Goal: Task Accomplishment & Management: Complete application form

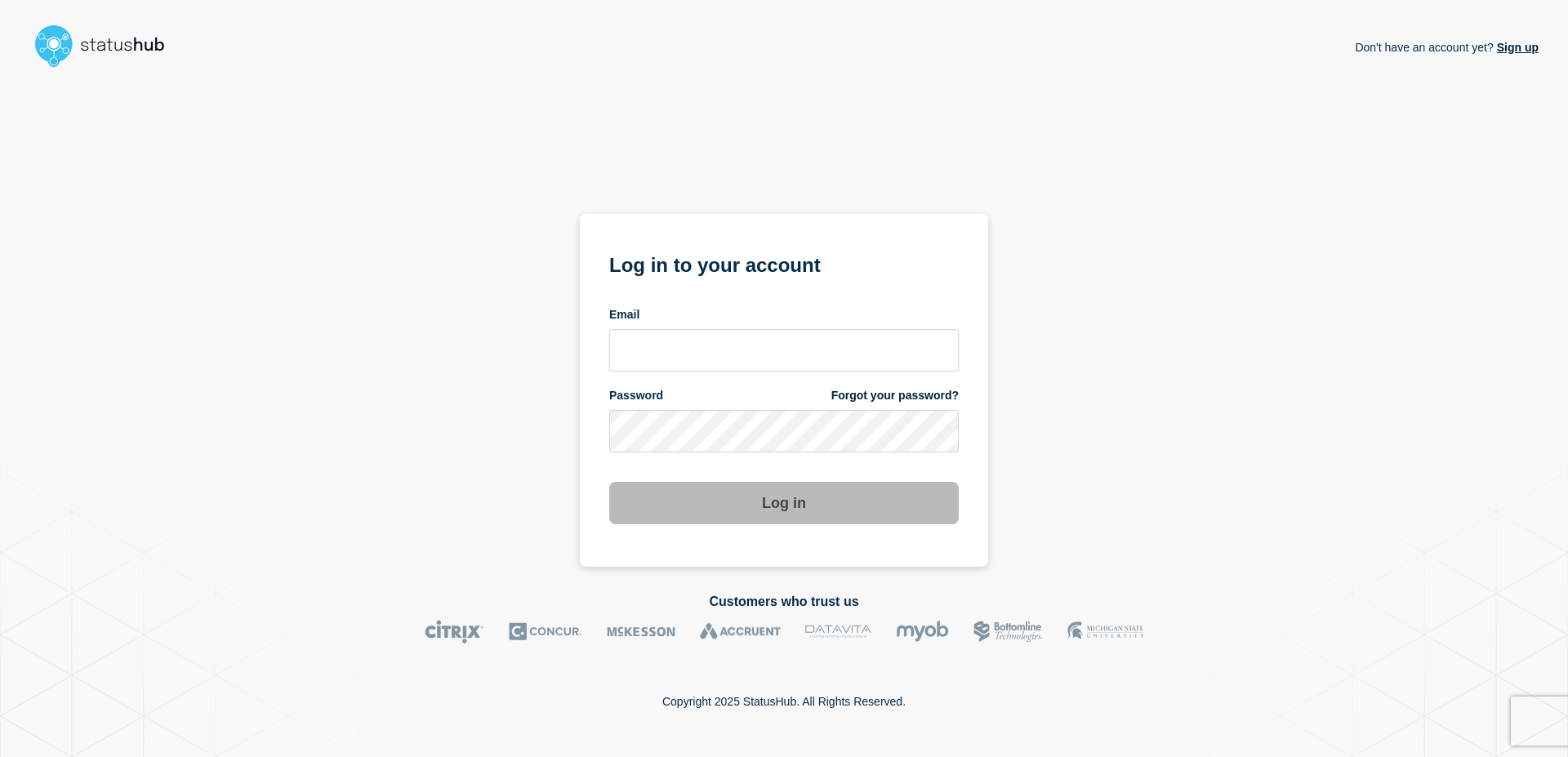
type input "[EMAIL_ADDRESS][DOMAIN_NAME]"
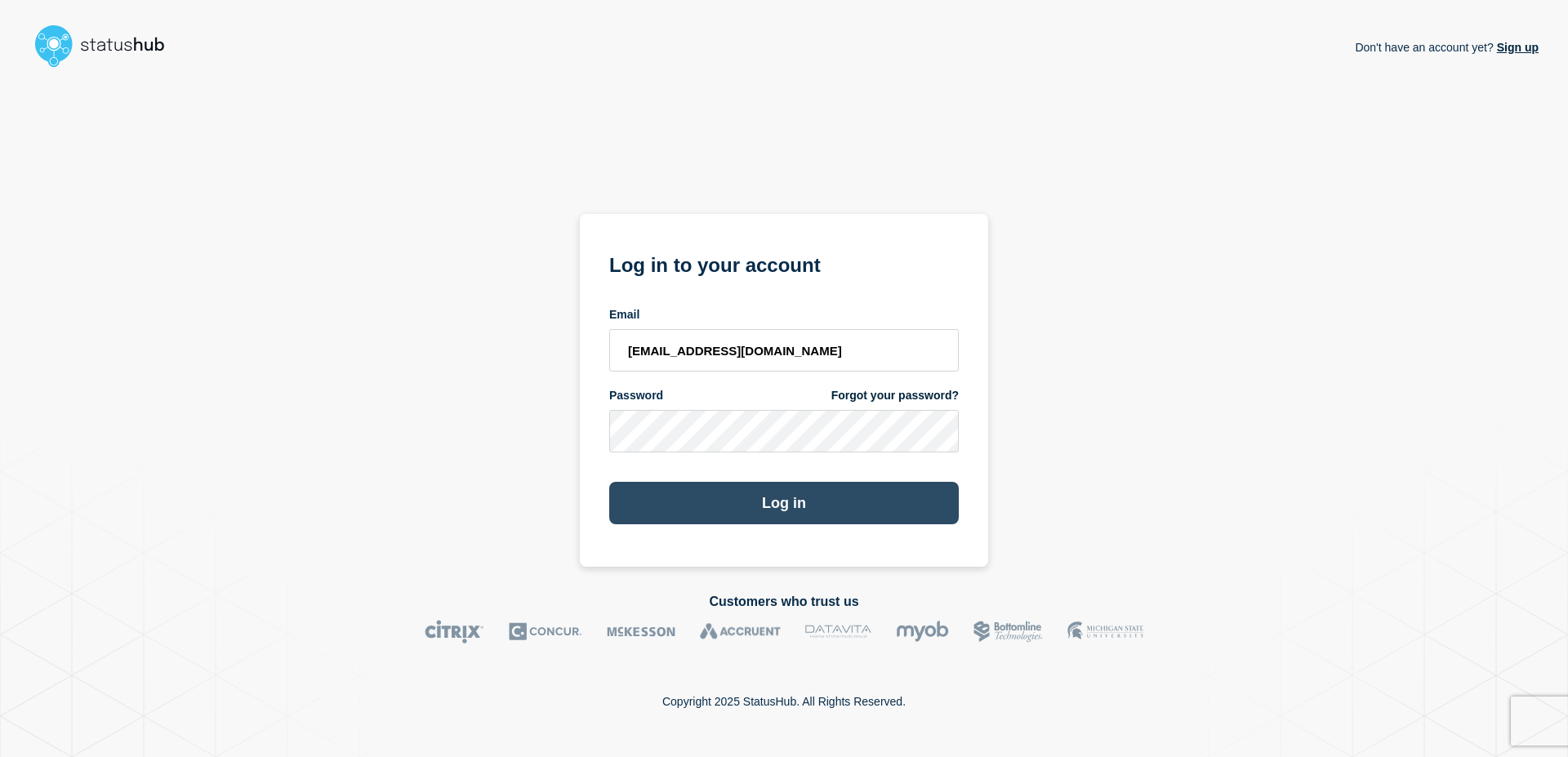
click at [783, 513] on button "Log in" at bounding box center [784, 503] width 349 height 42
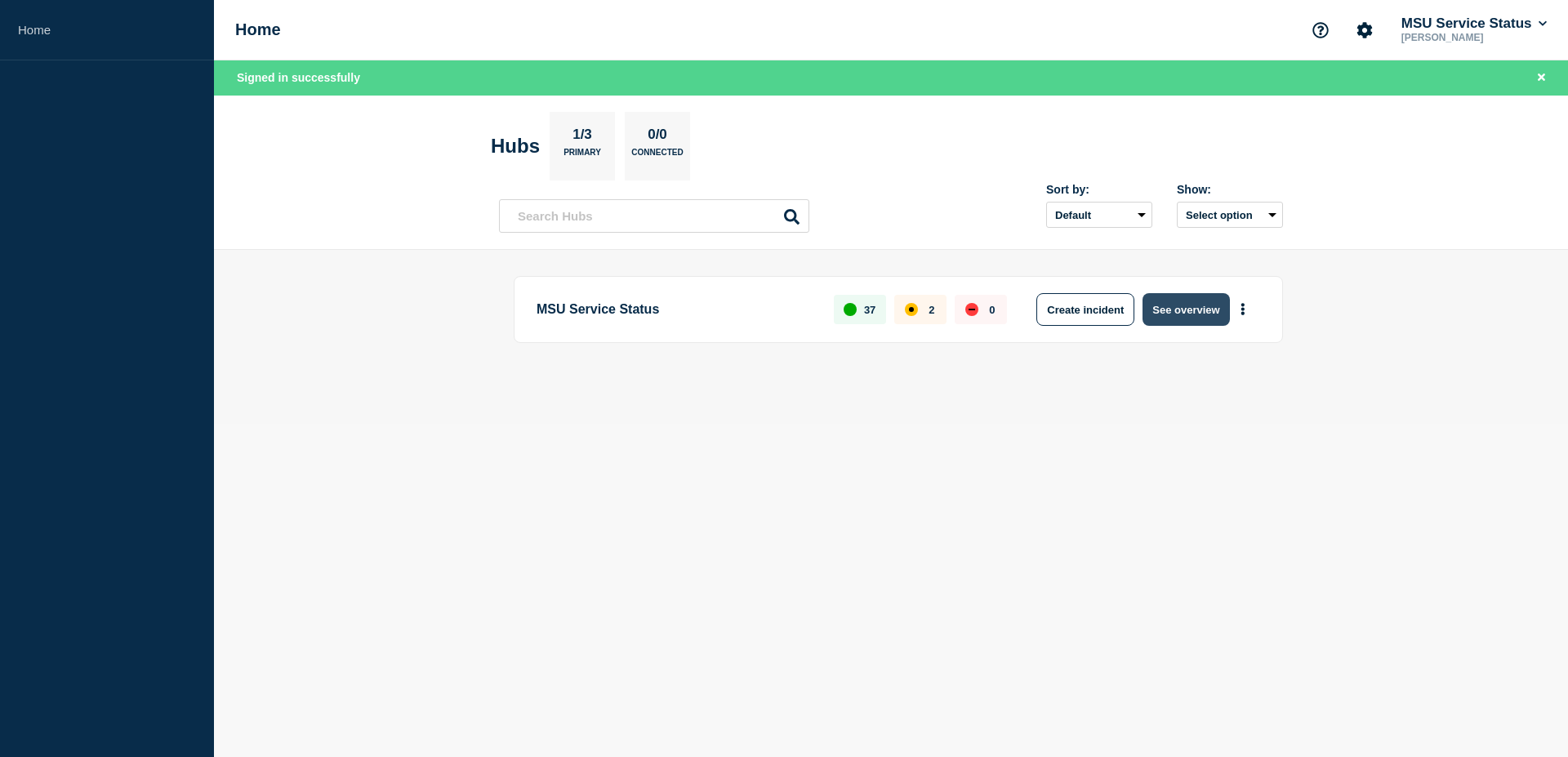
click at [1189, 315] on button "See overview" at bounding box center [1186, 310] width 87 height 33
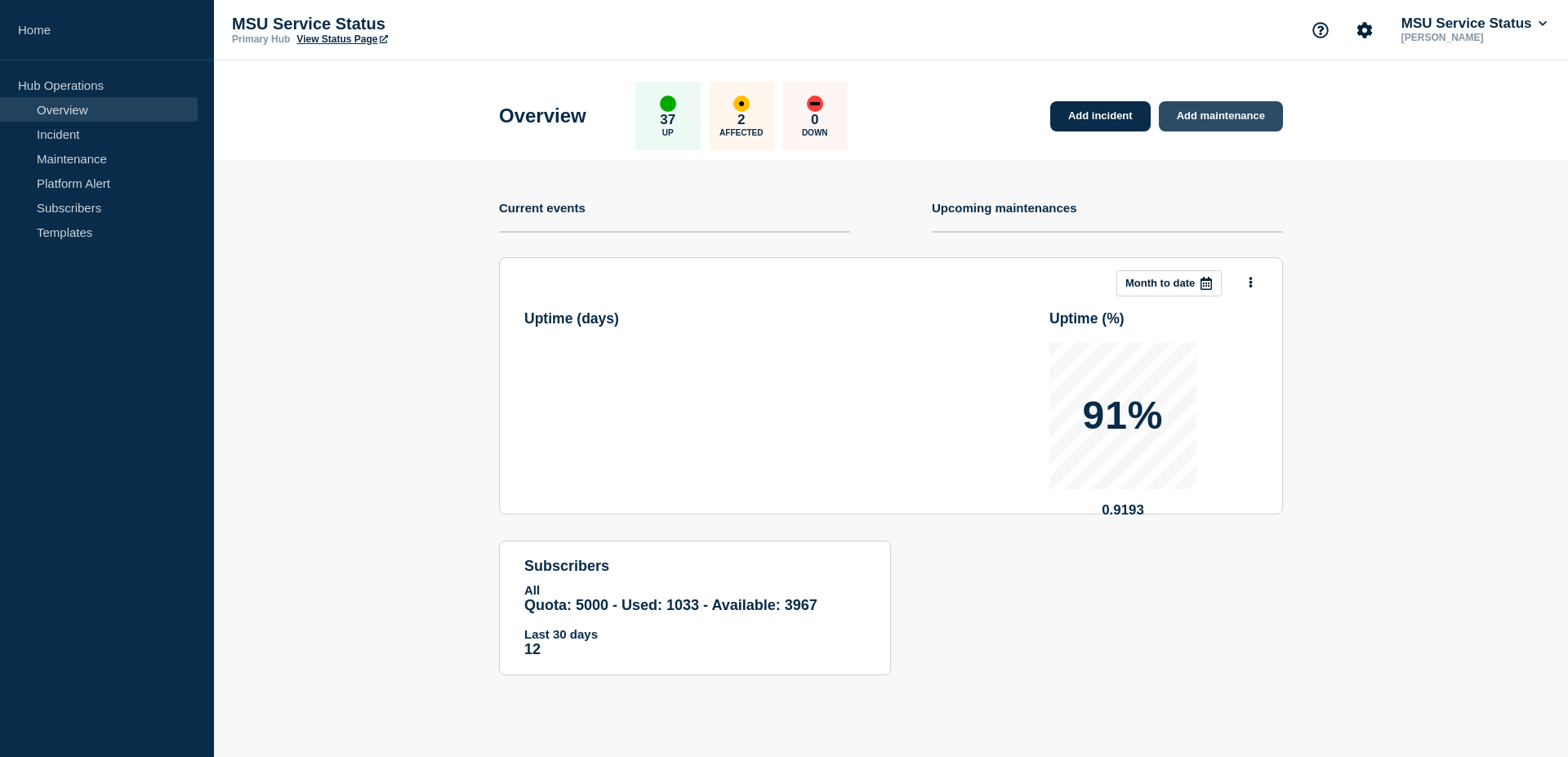
click at [1198, 123] on link "Add maintenance" at bounding box center [1221, 116] width 124 height 30
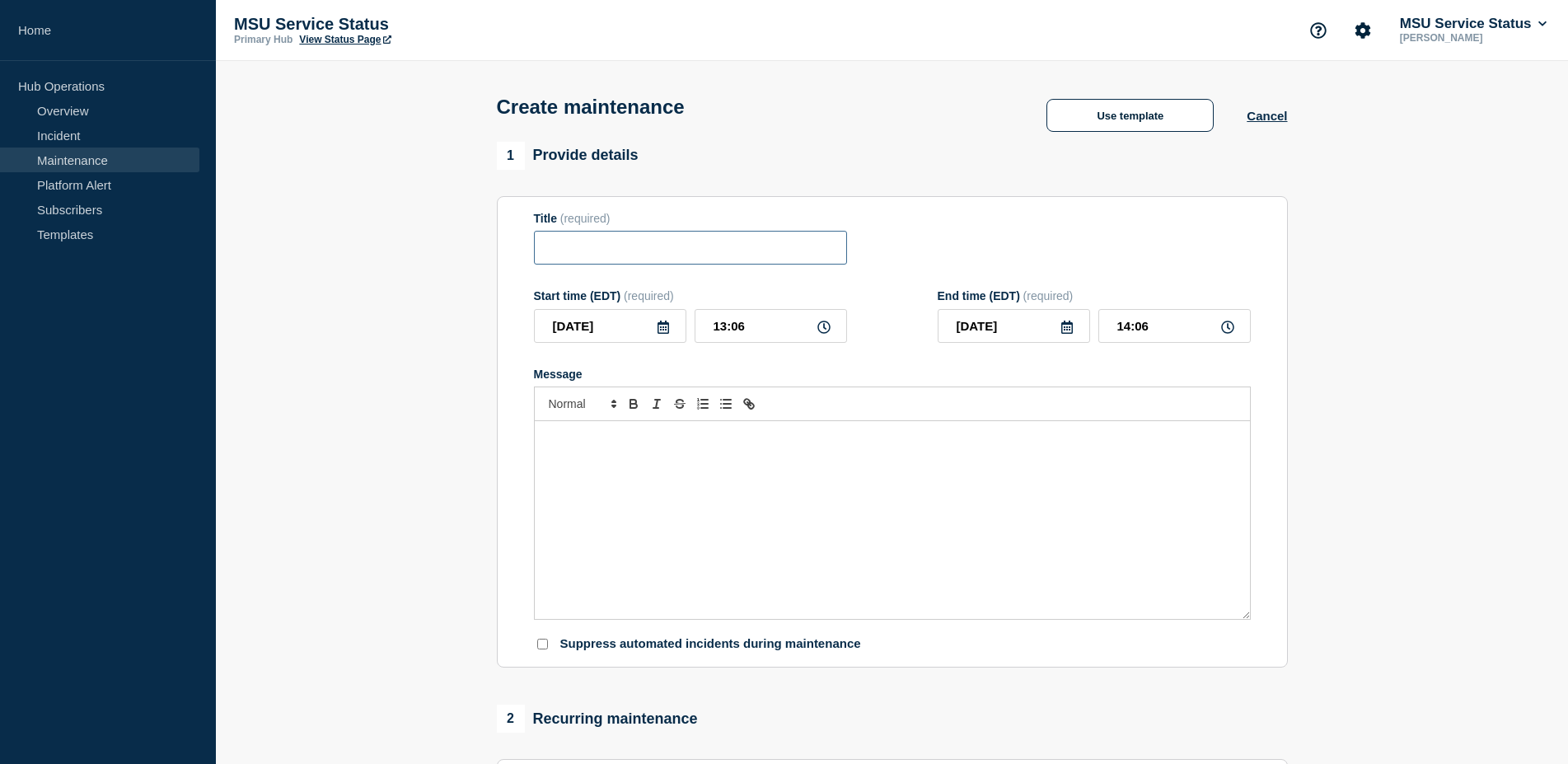
click at [638, 245] on input "Title" at bounding box center [690, 247] width 313 height 34
click at [610, 259] on input "Title" at bounding box center [690, 247] width 313 height 34
paste input "[Maintenance] Sitecore XM Cloud Will Be Unavailable During Planned Maintenance …"
type input "[Maintenance] Sitecore XM Cloud Will Be Unavailable During Planned Maintenance …"
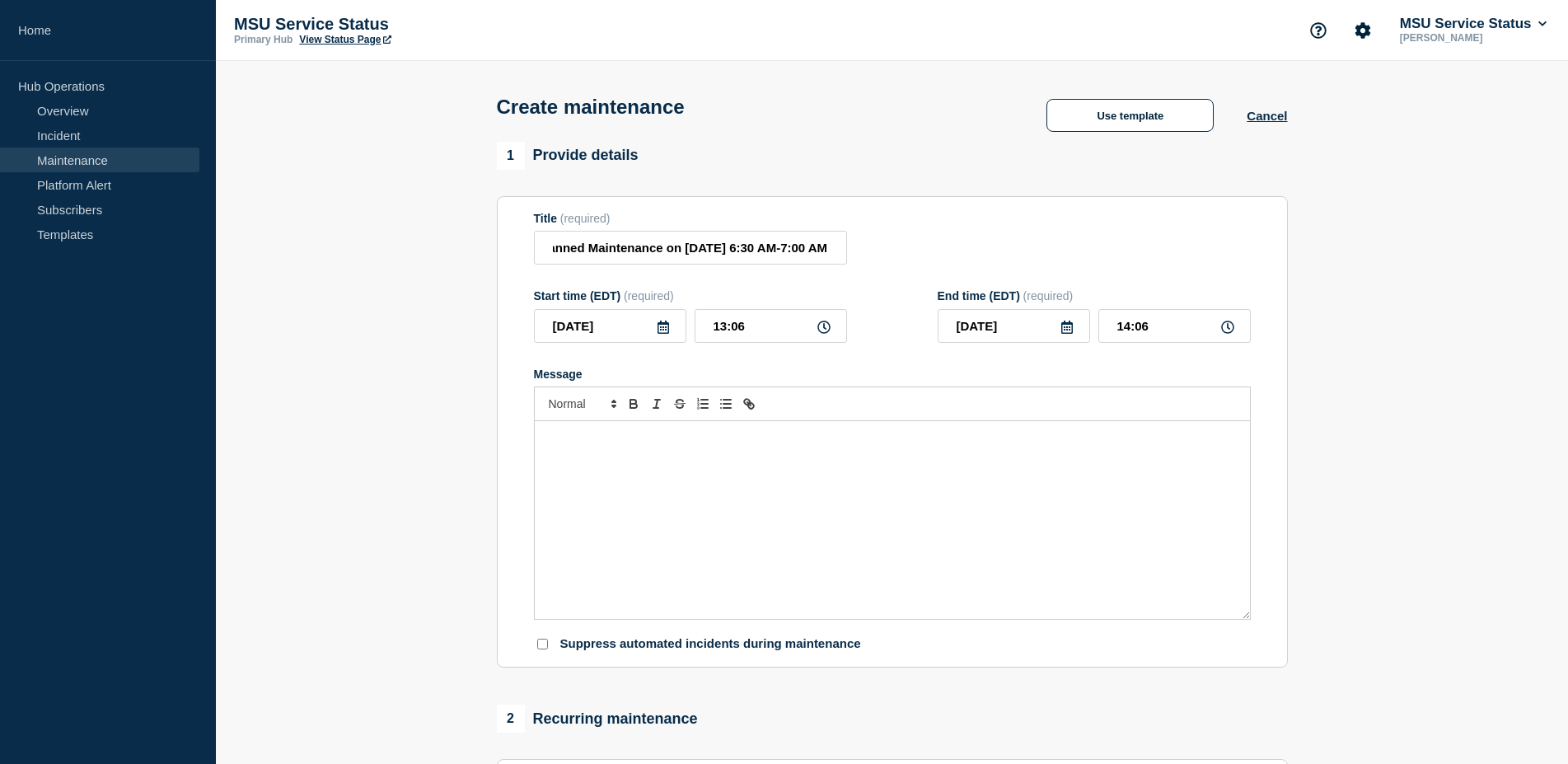
click at [684, 500] on div "Message" at bounding box center [892, 520] width 715 height 197
click at [616, 331] on input "[DATE]" at bounding box center [610, 326] width 152 height 34
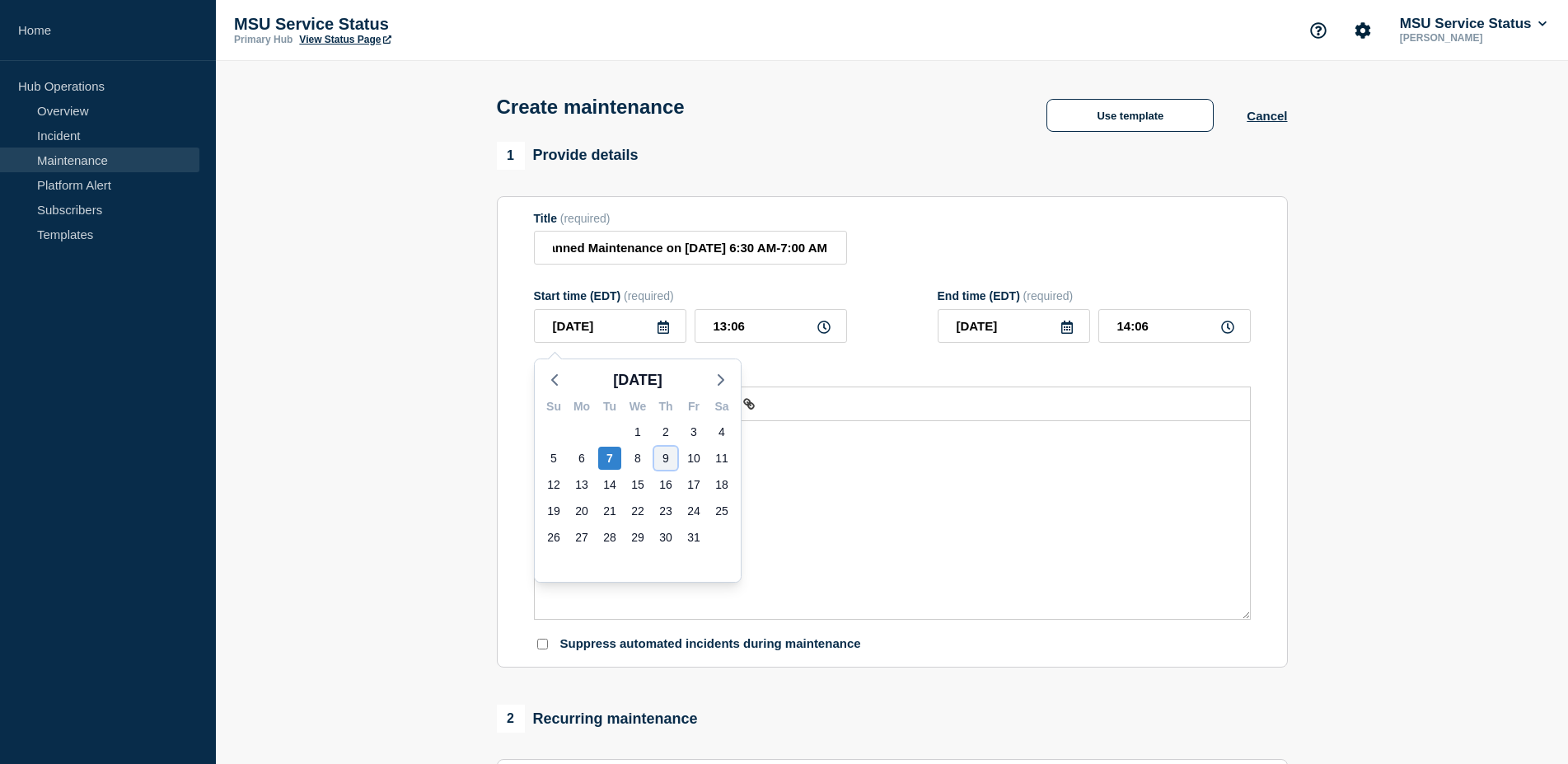
click at [665, 461] on div "9" at bounding box center [665, 458] width 23 height 23
type input "[DATE]"
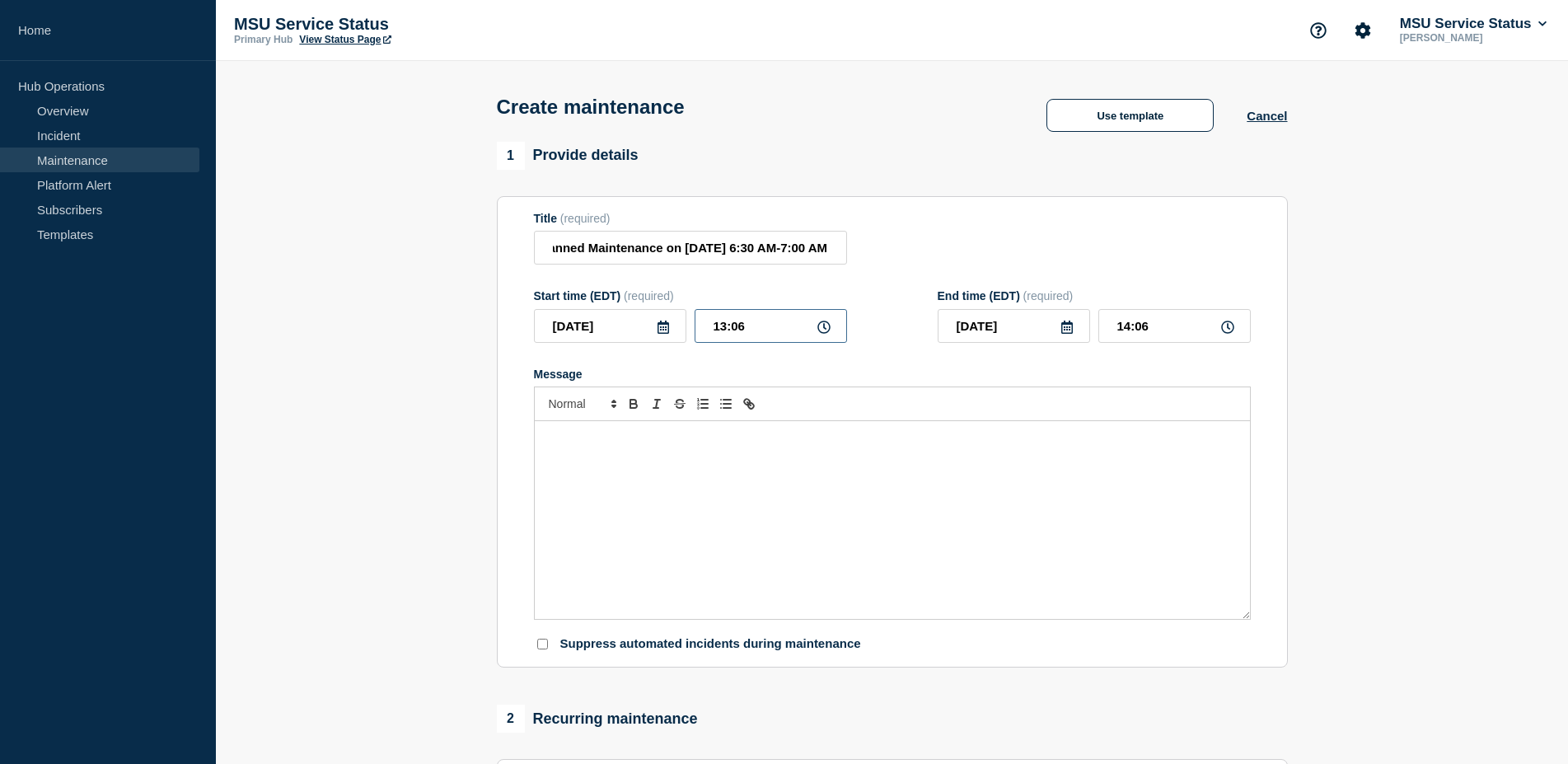
drag, startPoint x: 746, startPoint y: 334, endPoint x: 686, endPoint y: 329, distance: 60.2
click at [695, 333] on input "13:06" at bounding box center [770, 326] width 152 height 34
type input "06:30"
type input "07:00"
click at [736, 544] on div "Message" at bounding box center [892, 520] width 715 height 197
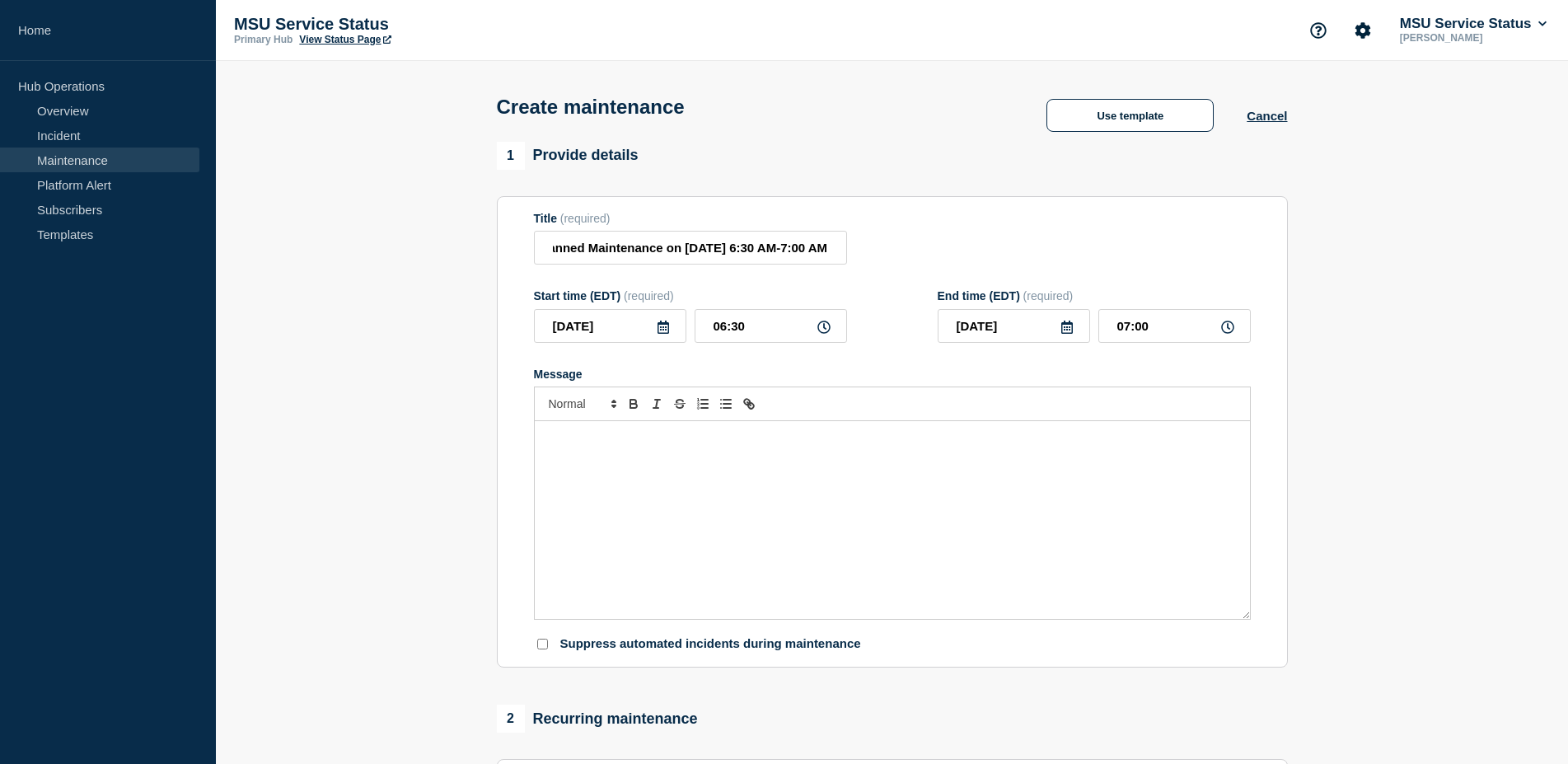
click at [763, 538] on div "Message" at bounding box center [892, 520] width 715 height 197
click at [786, 541] on div "[DATE][DATE] 6:30 AM to 7:00 AM, Sitecore XM Cloud will be unavailable during p…" at bounding box center [892, 520] width 715 height 197
click at [1200, 446] on p "[DATE][DATE] 6:30 AM to 7:00 AM, Sitecore XM Cloud will be unavailable during p…" at bounding box center [892, 438] width 691 height 15
click at [1169, 433] on div "[DATE][DATE] 6:30 AM to 7:00 AM, Sitecore XM Cloud will be unavailable during p…" at bounding box center [892, 520] width 715 height 197
click at [1146, 514] on div "[DATE][DATE] 6:30 AM to 7:00 AM, Sitecore XM Cloud will be unavailable during p…" at bounding box center [892, 520] width 715 height 197
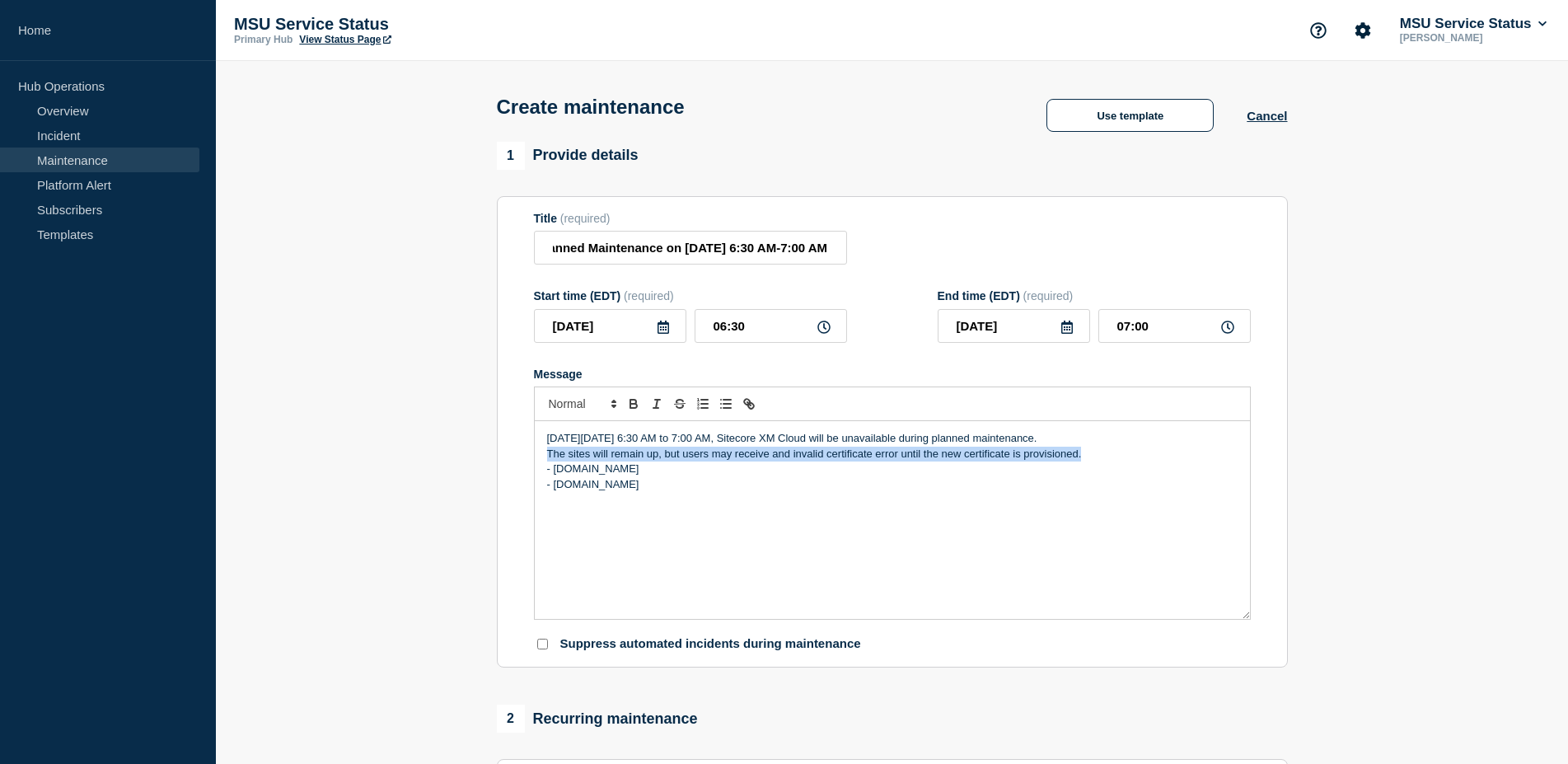
drag, startPoint x: 1107, startPoint y: 464, endPoint x: 514, endPoint y: 458, distance: 593.0
click at [535, 458] on div "[DATE][DATE] 6:30 AM to 7:00 AM, Sitecore XM Cloud will be unavailable during p…" at bounding box center [892, 520] width 715 height 197
click at [648, 460] on p "Sites that will be effected:" at bounding box center [892, 454] width 691 height 15
drag, startPoint x: 689, startPoint y: 463, endPoint x: 538, endPoint y: 466, distance: 151.0
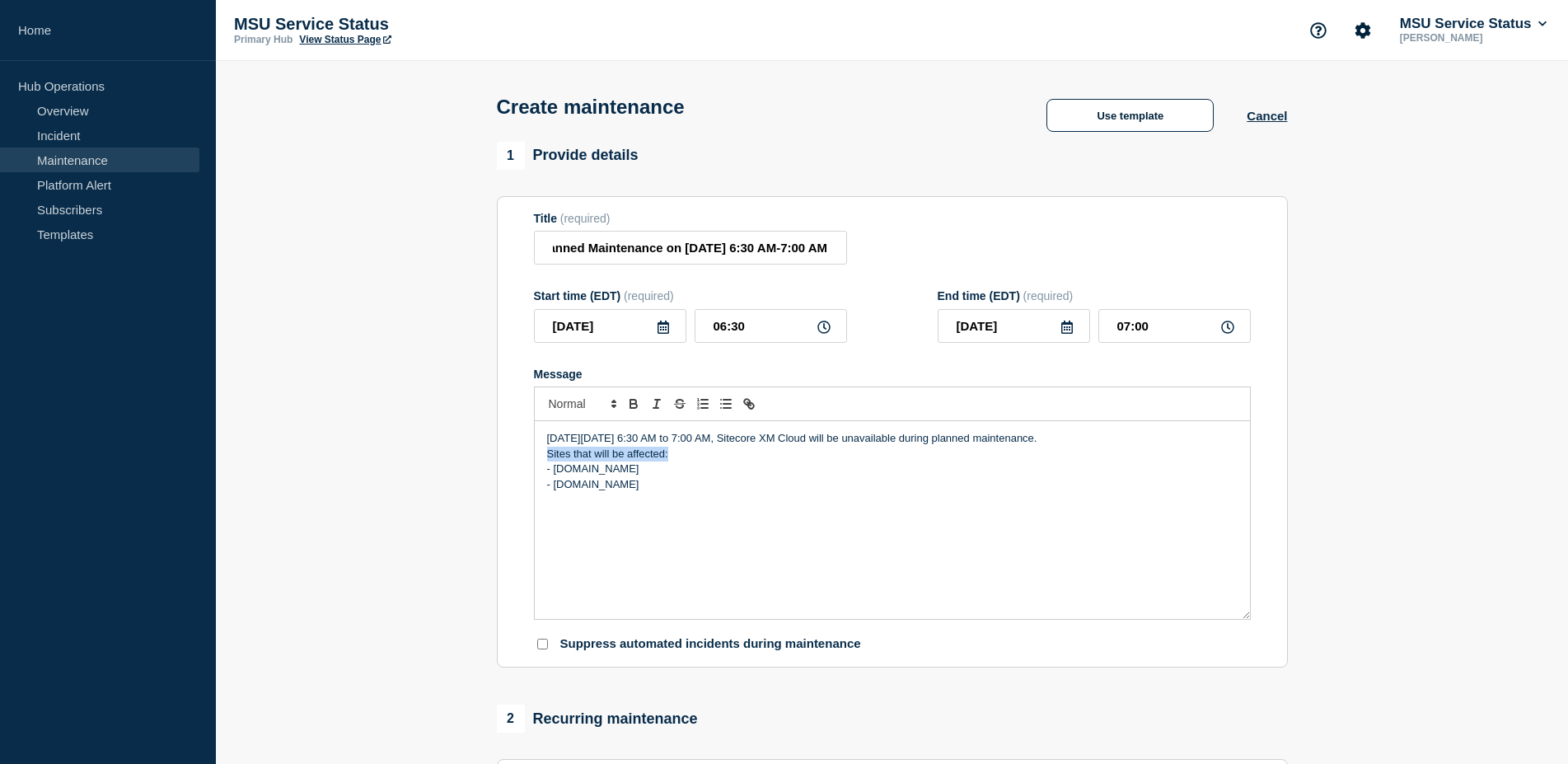
click at [538, 466] on div "[DATE][DATE] 6:30 AM to 7:00 AM, Sitecore XM Cloud will be unavailable during p…" at bounding box center [892, 520] width 715 height 197
click at [879, 558] on div "[DATE][DATE] 6:30 AM to 7:00 AM, Sitecore XM Cloud will be unavailable during p…" at bounding box center [892, 520] width 715 height 197
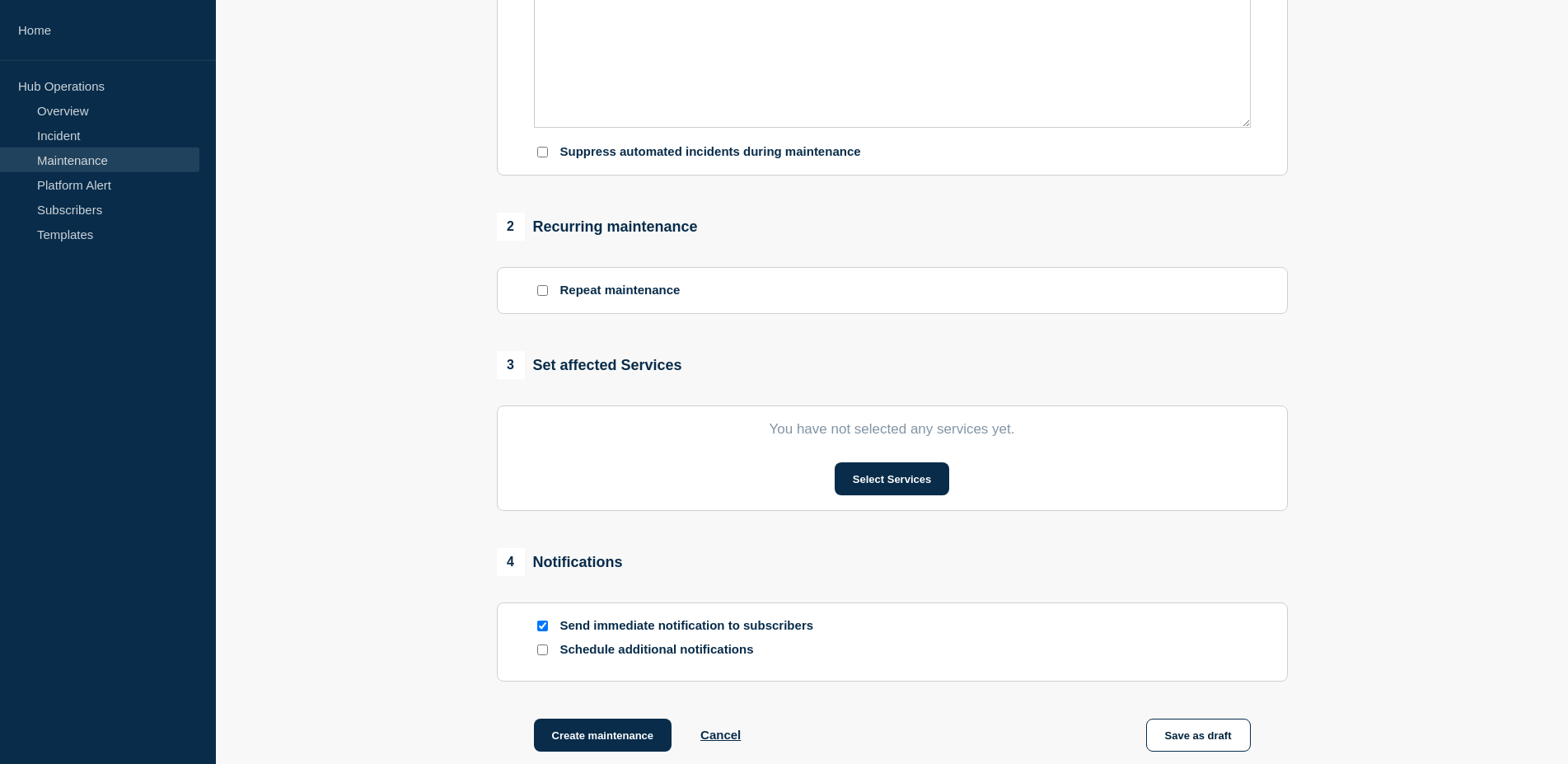
scroll to position [505, 0]
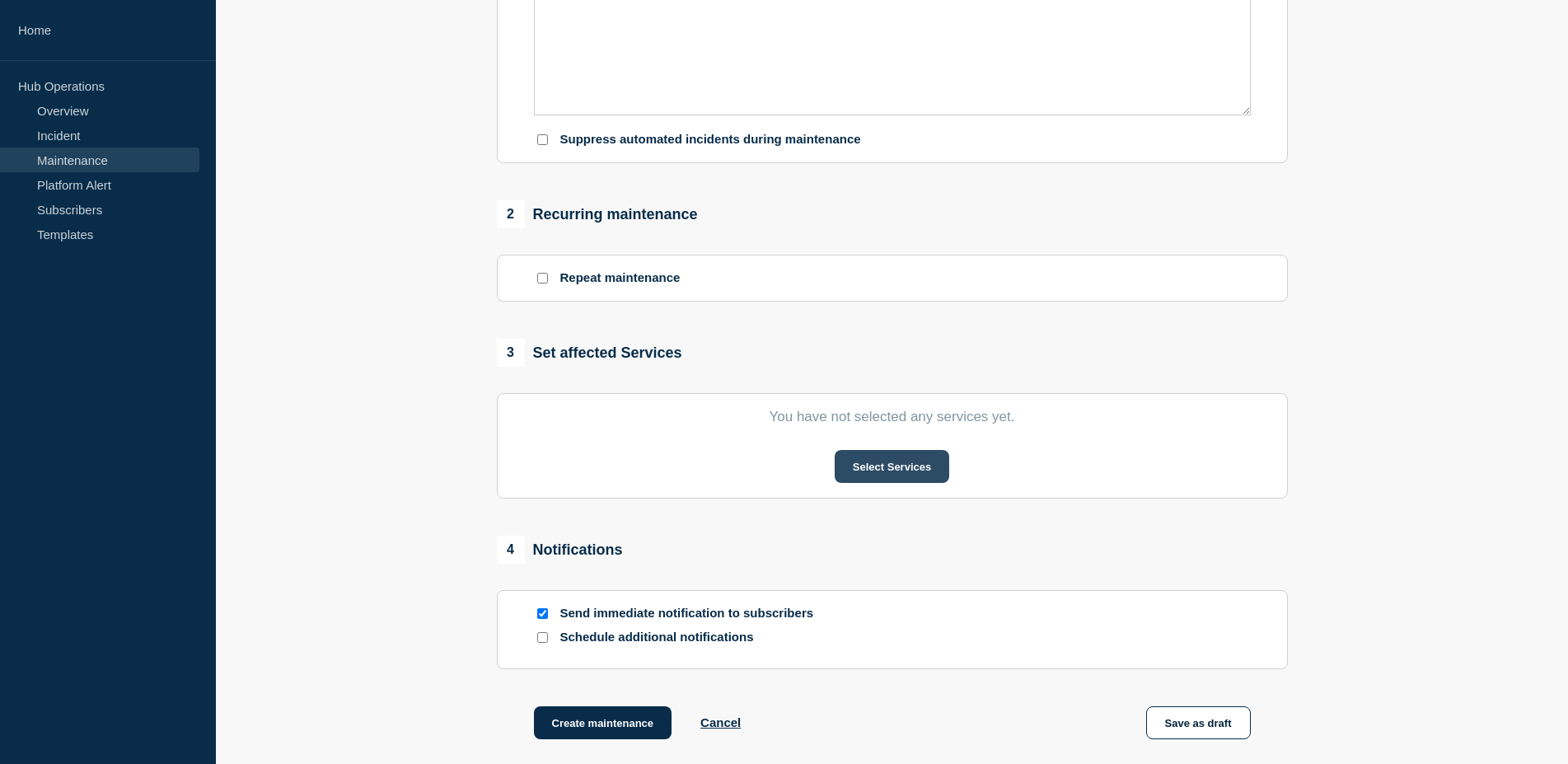
click at [882, 483] on button "Select Services" at bounding box center [892, 467] width 114 height 33
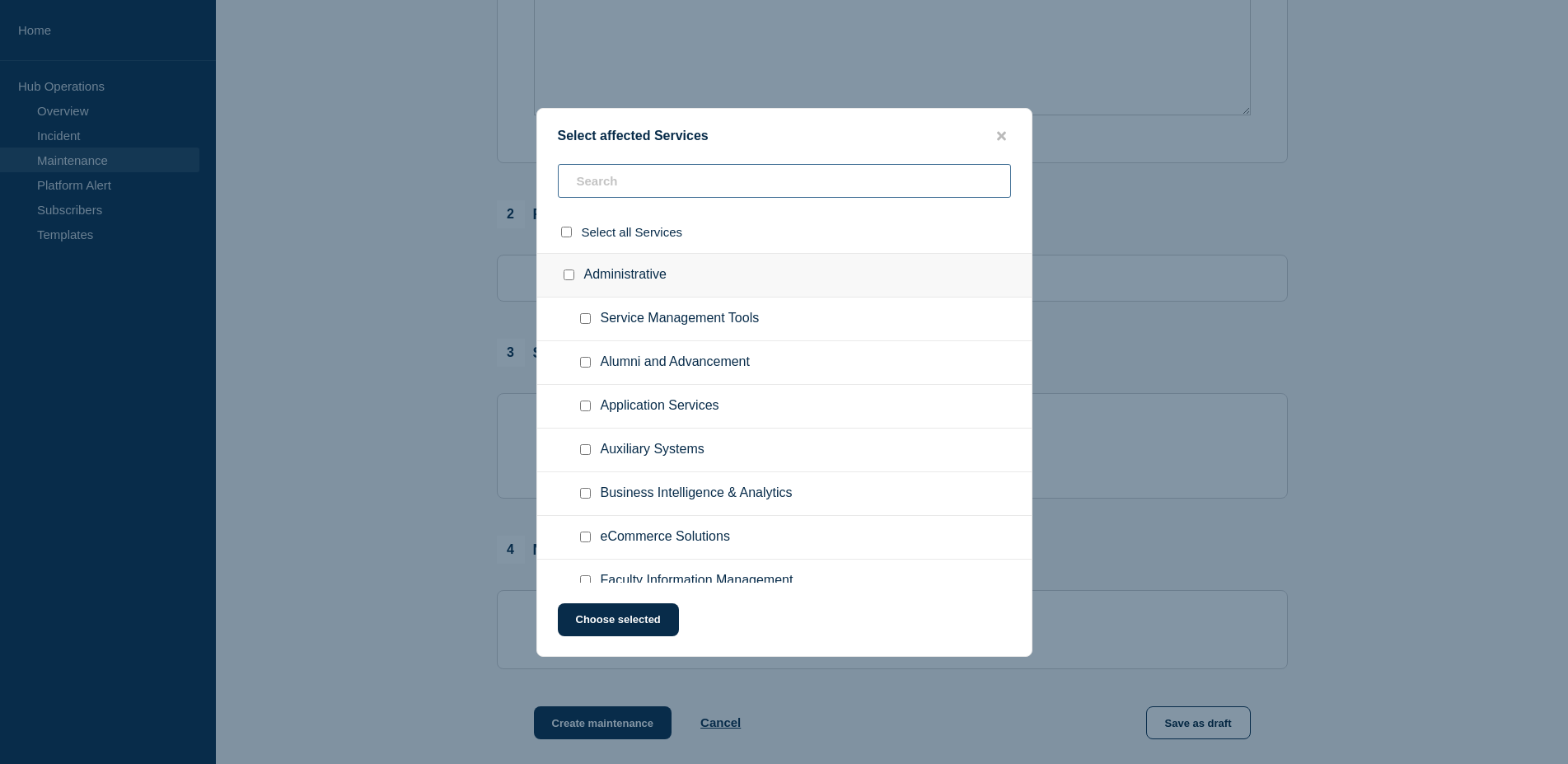
click at [648, 176] on input "text" at bounding box center [784, 181] width 453 height 34
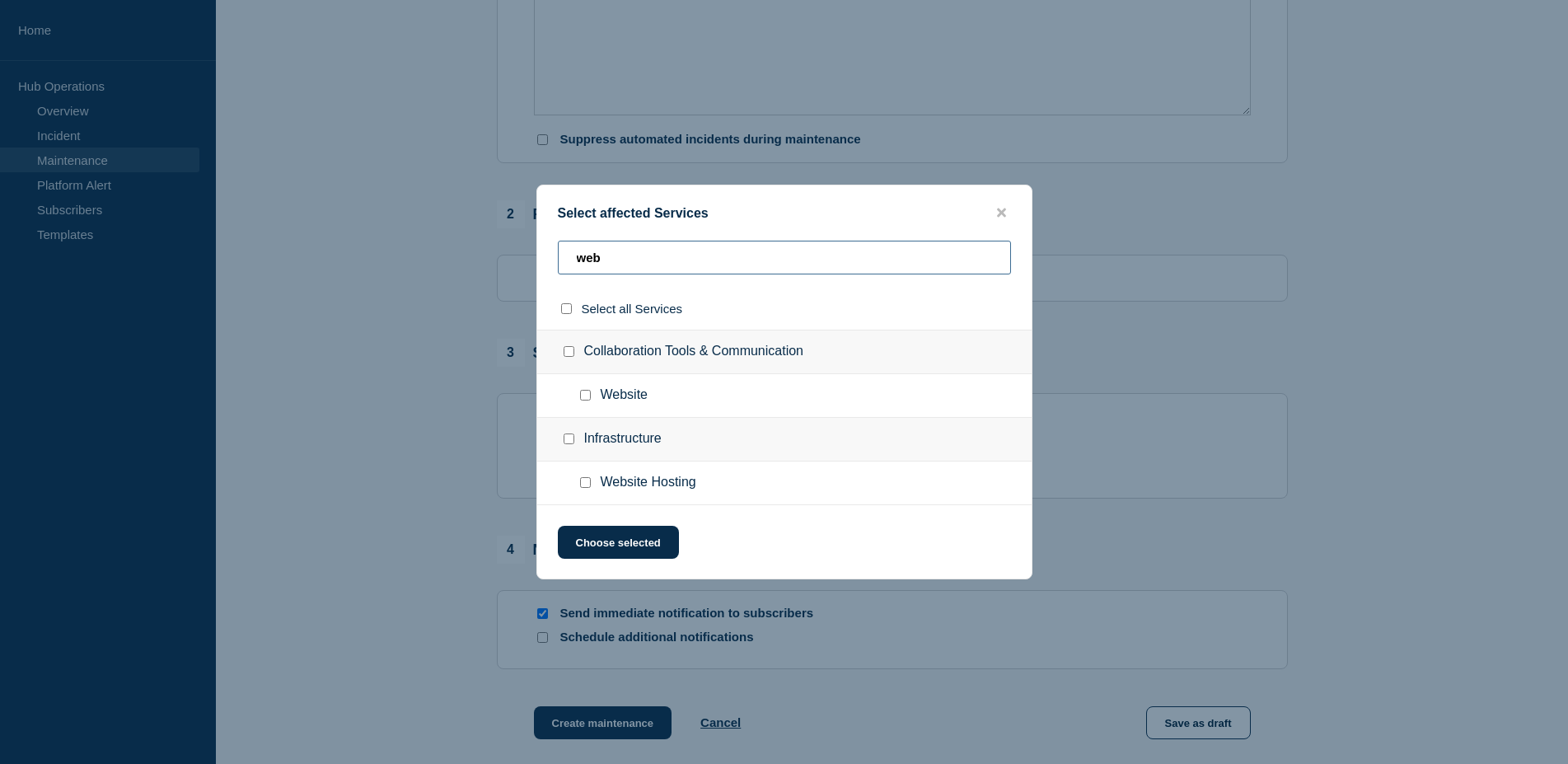
type input "web"
click at [583, 392] on input "Website checkbox" at bounding box center [586, 396] width 11 height 11
checkbox input "true"
click at [637, 546] on button "Choose selected" at bounding box center [618, 543] width 121 height 33
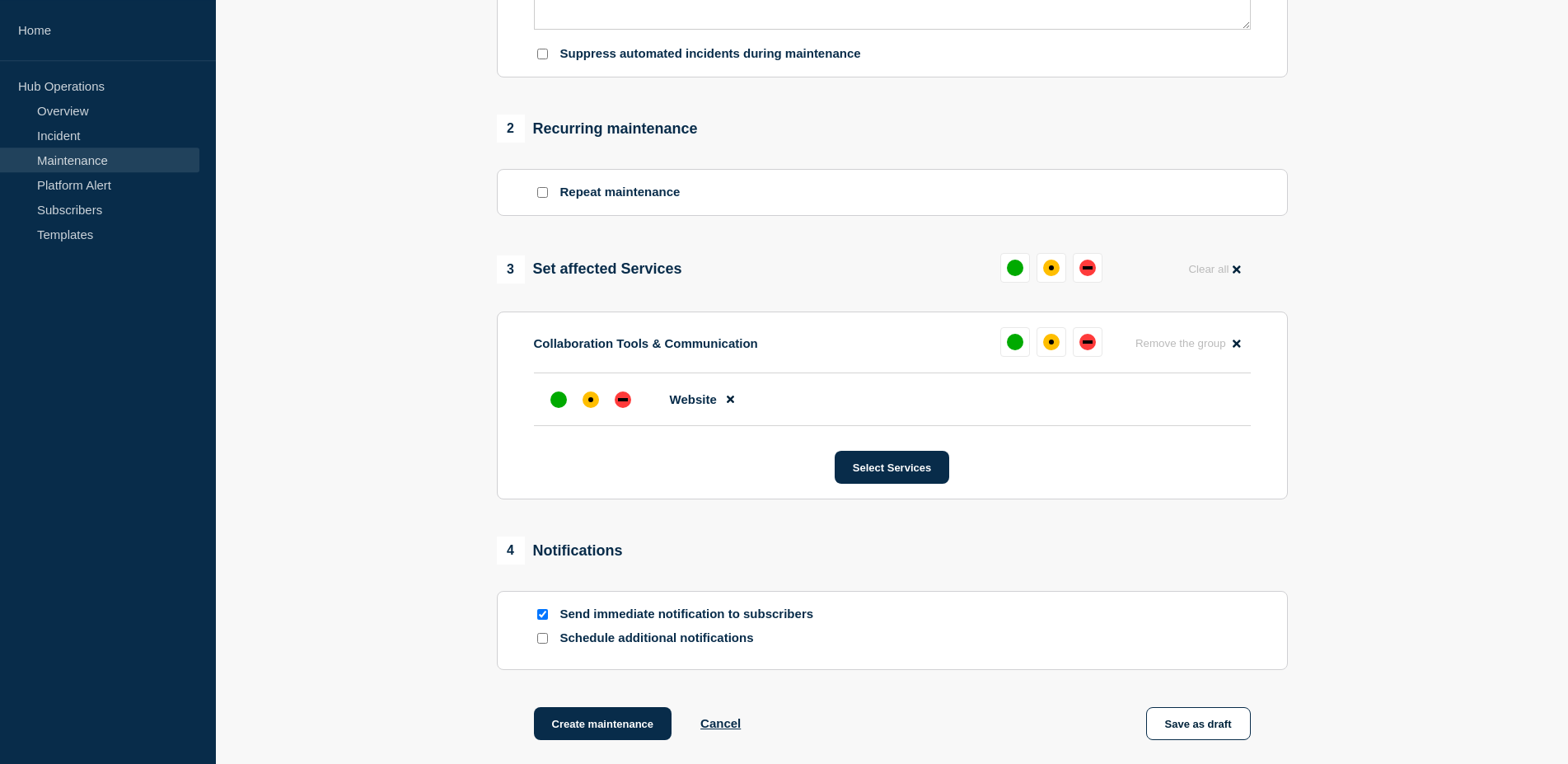
scroll to position [589, 0]
click at [619, 410] on div "down" at bounding box center [623, 401] width 17 height 17
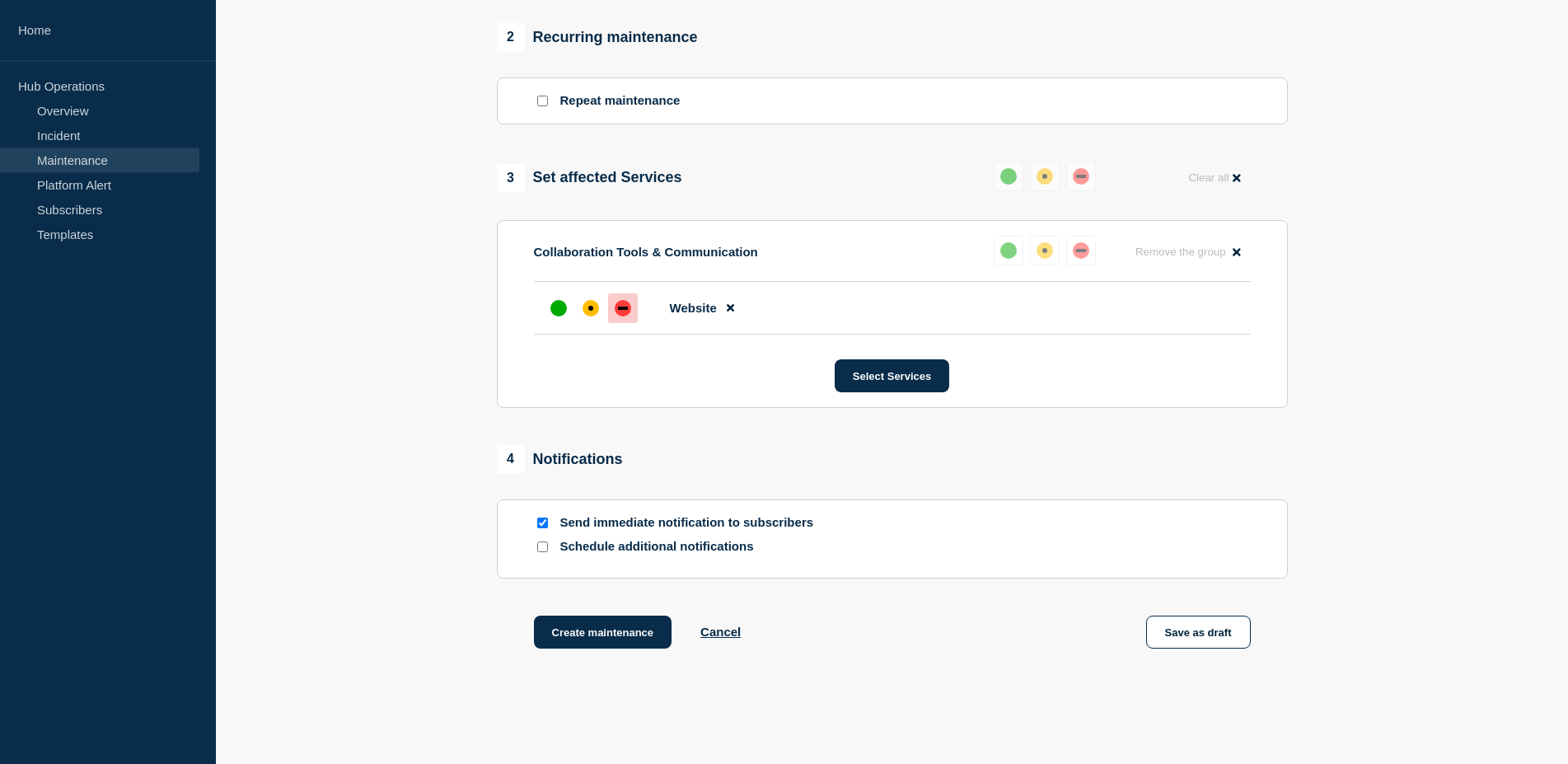
scroll to position [770, 0]
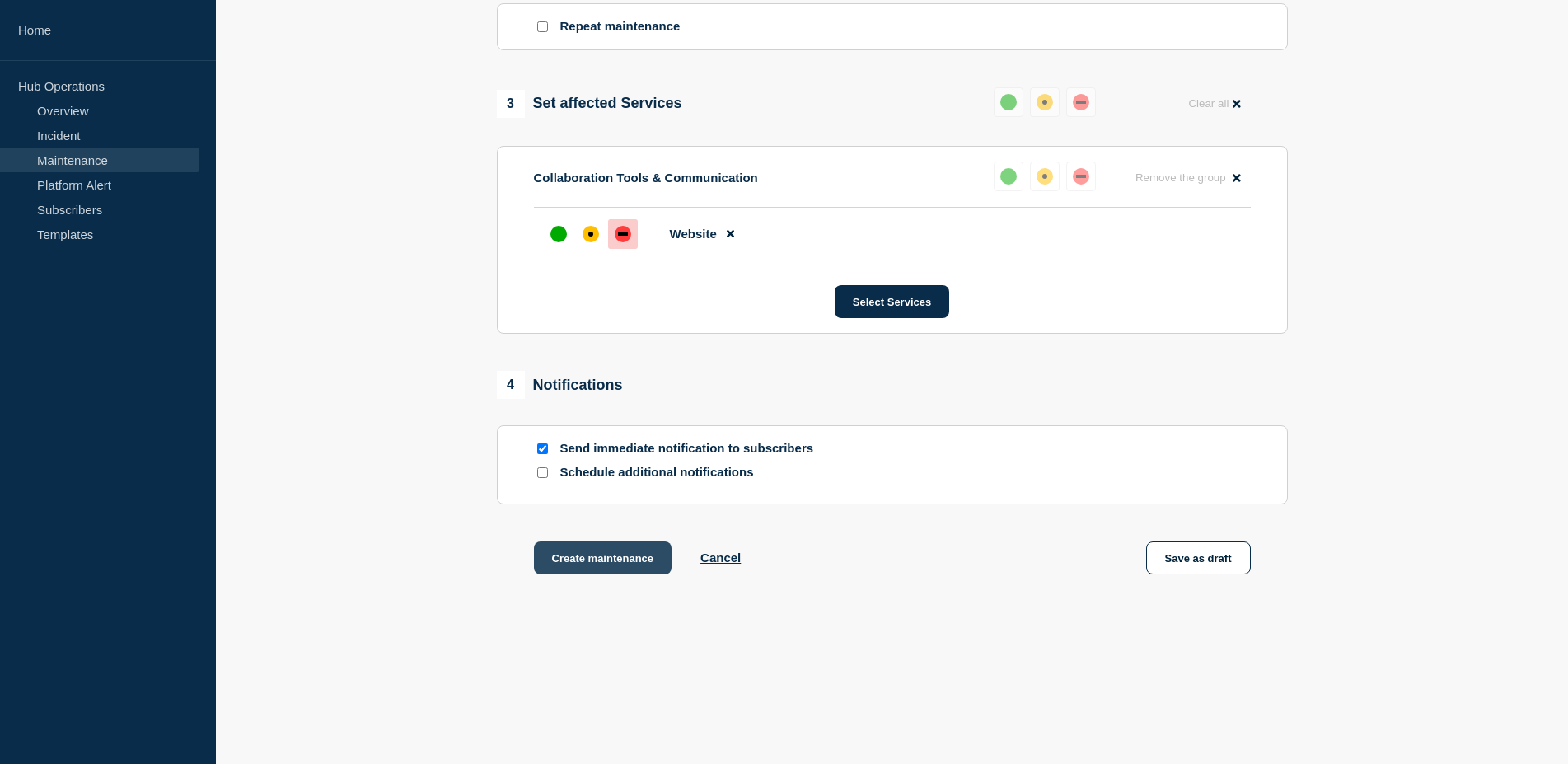
click at [588, 560] on button "Create maintenance" at bounding box center [603, 558] width 138 height 33
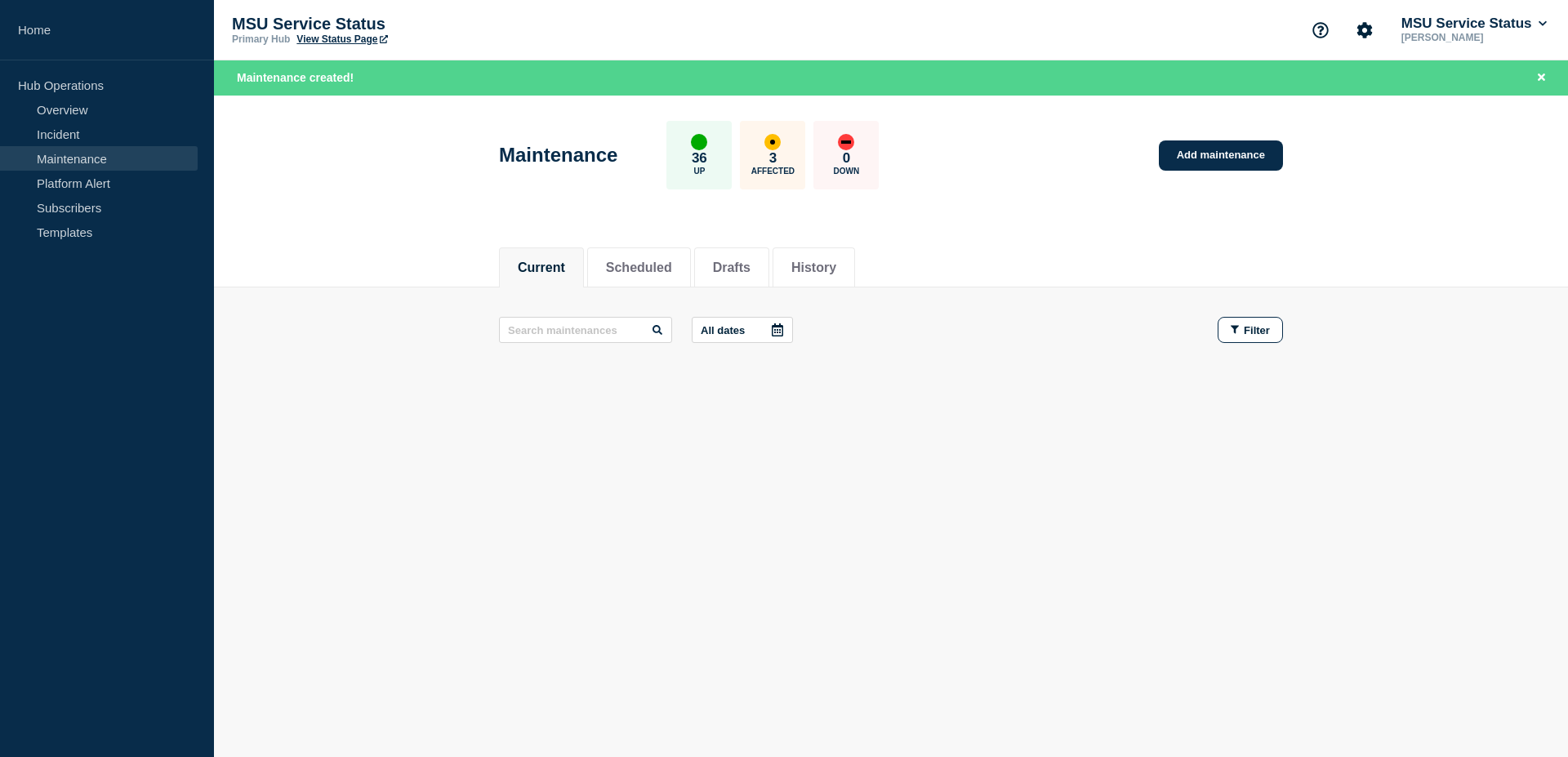
click at [553, 265] on button "Current" at bounding box center [541, 268] width 48 height 15
click at [672, 264] on button "Scheduled" at bounding box center [639, 268] width 66 height 15
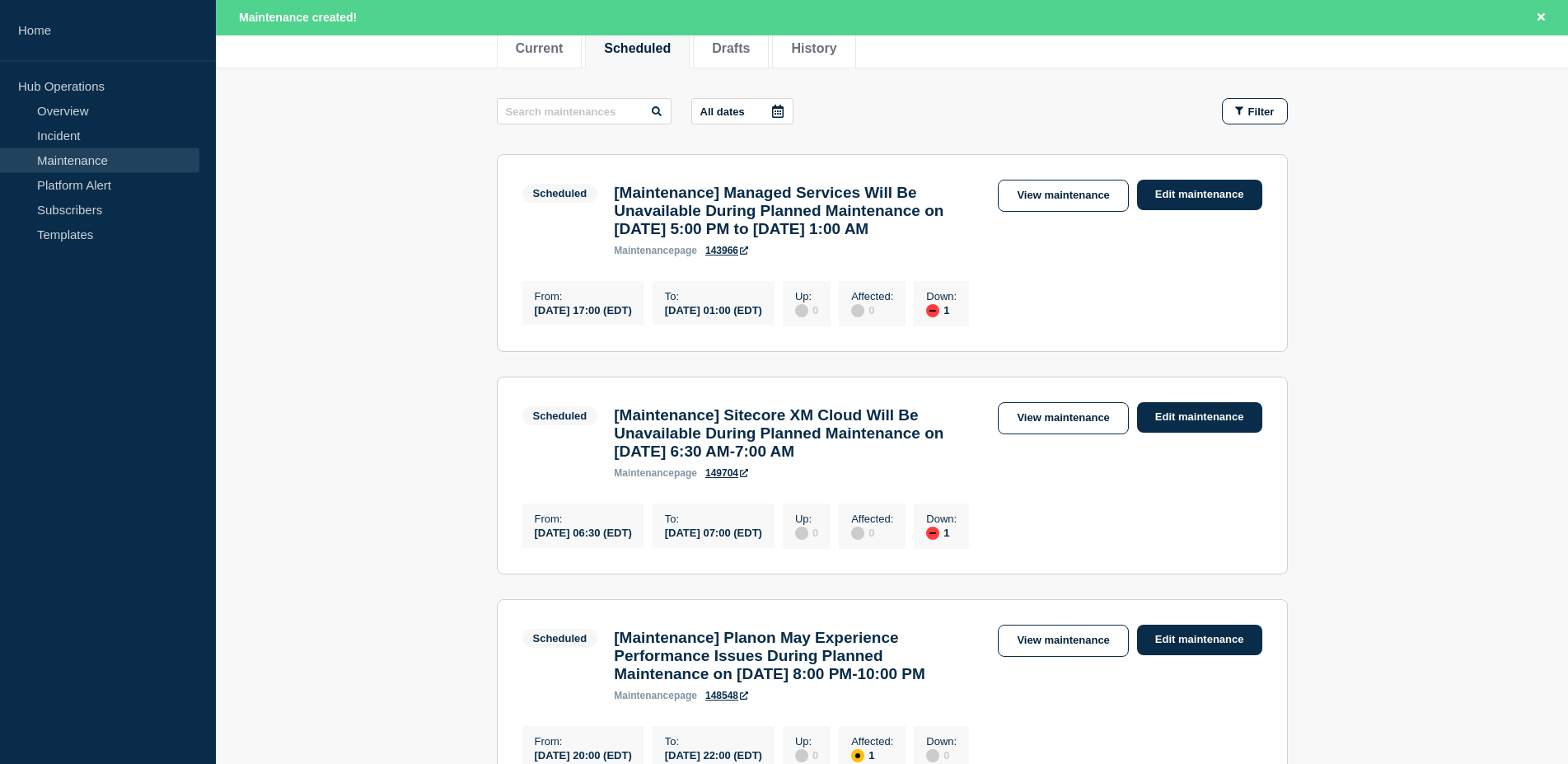
scroll to position [252, 0]
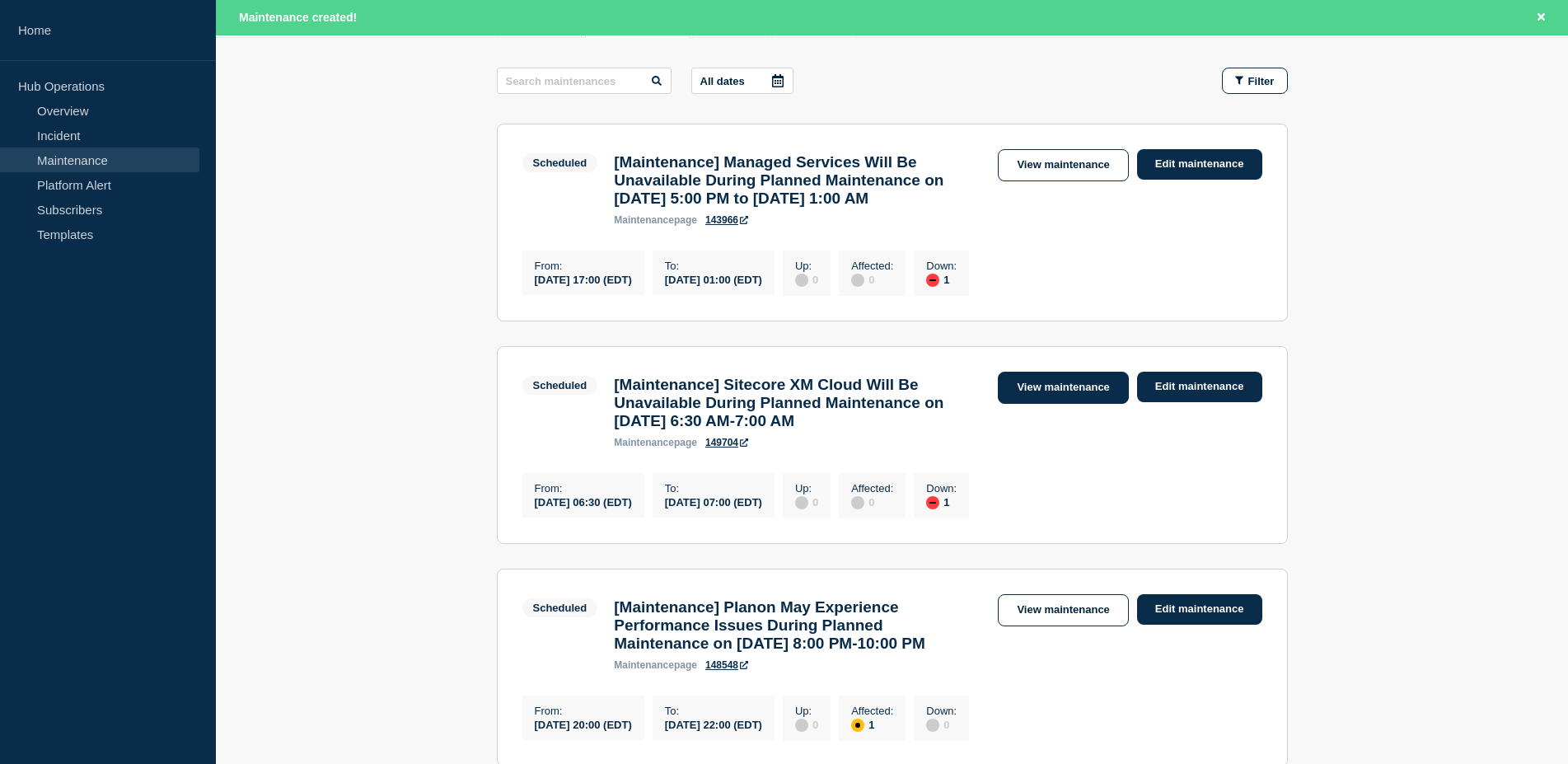
click at [1075, 404] on link "View maintenance" at bounding box center [1063, 388] width 130 height 32
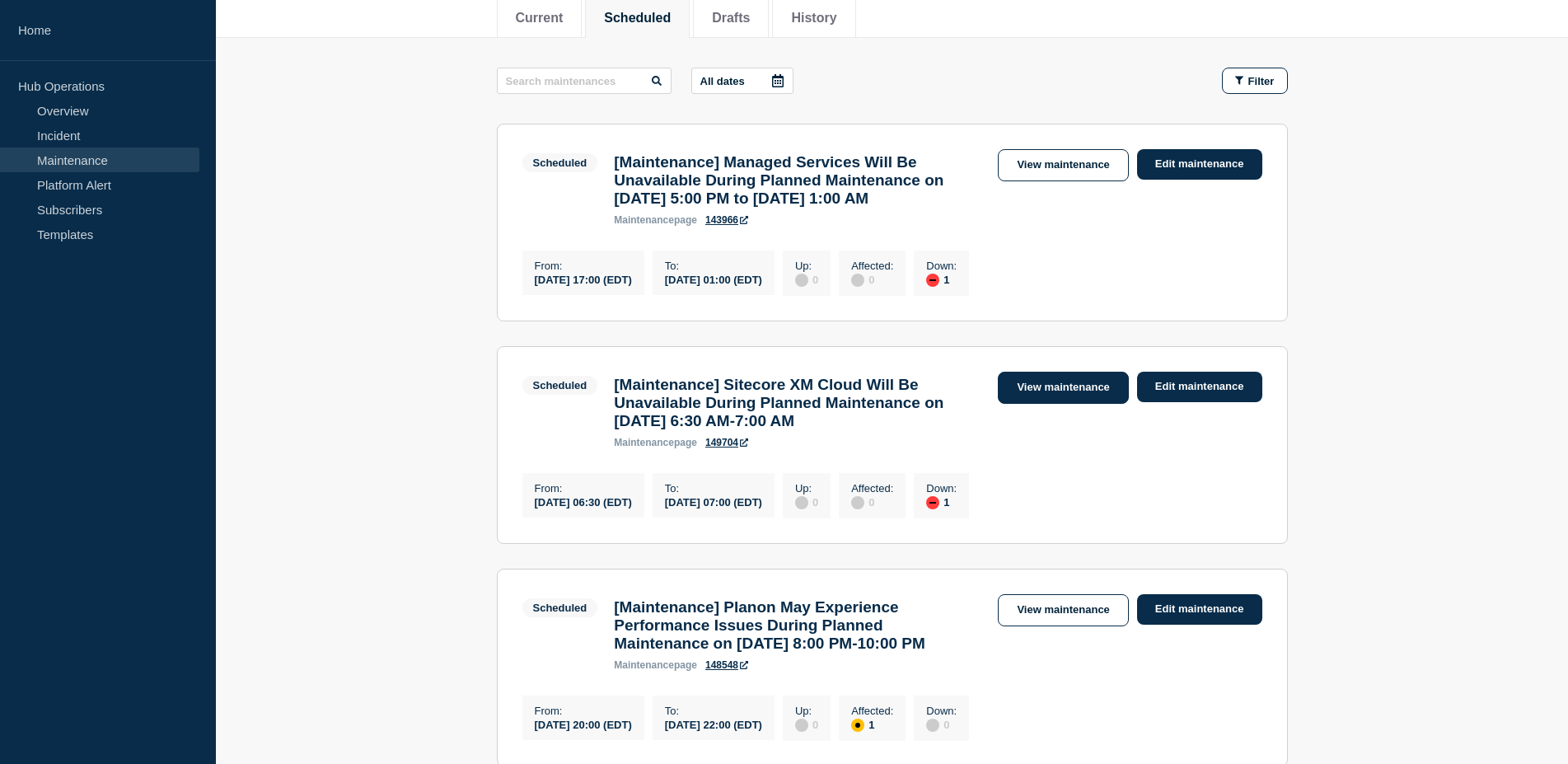
scroll to position [217, 0]
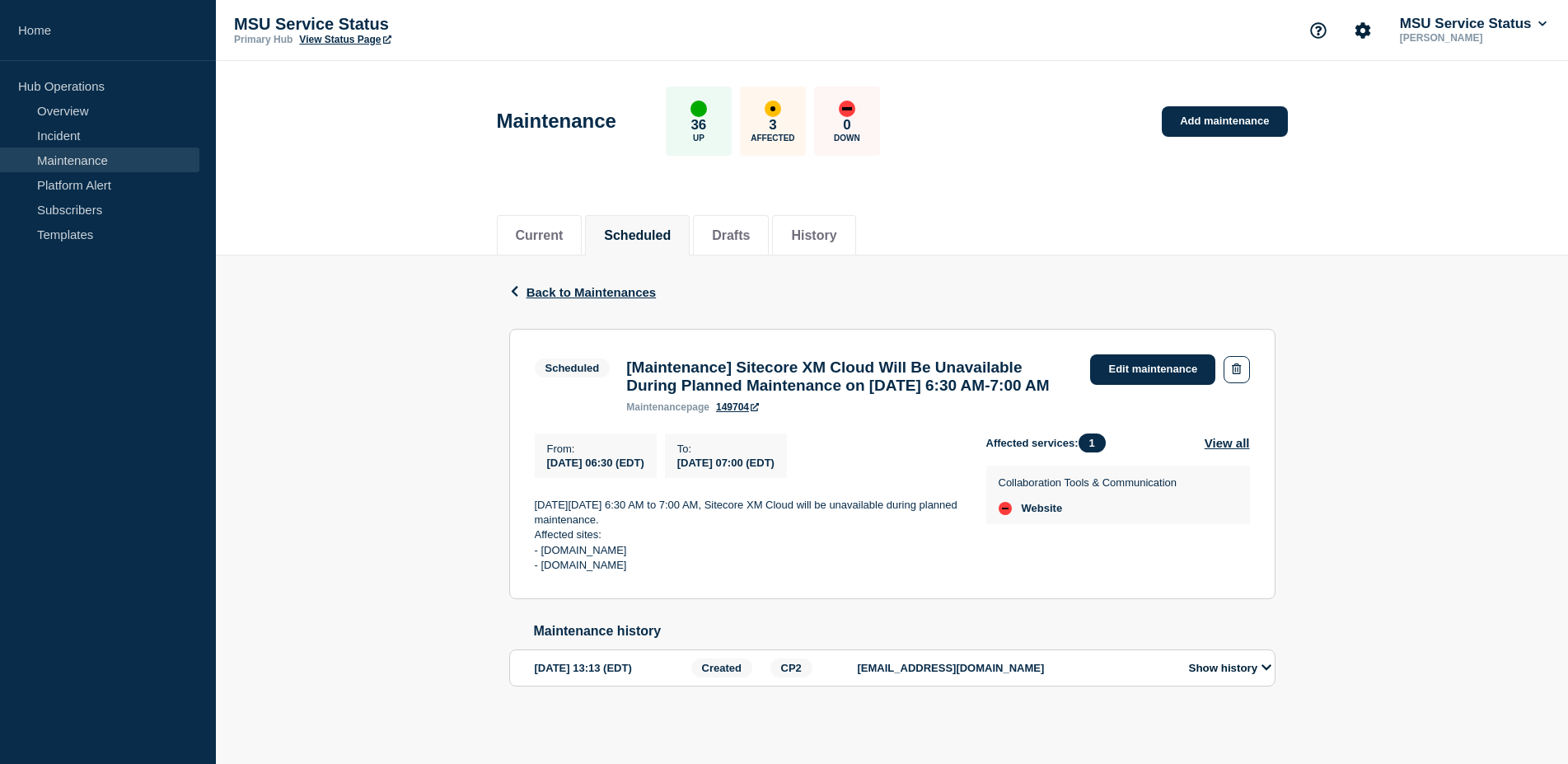
click at [743, 413] on link "149704" at bounding box center [737, 407] width 42 height 12
